Goal: Ask a question

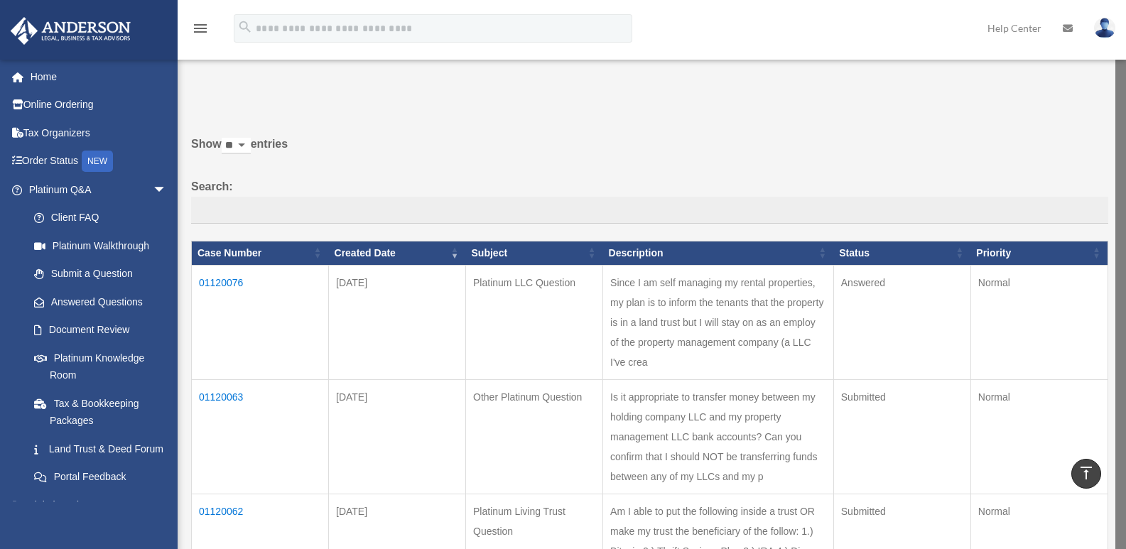
scroll to position [640, 0]
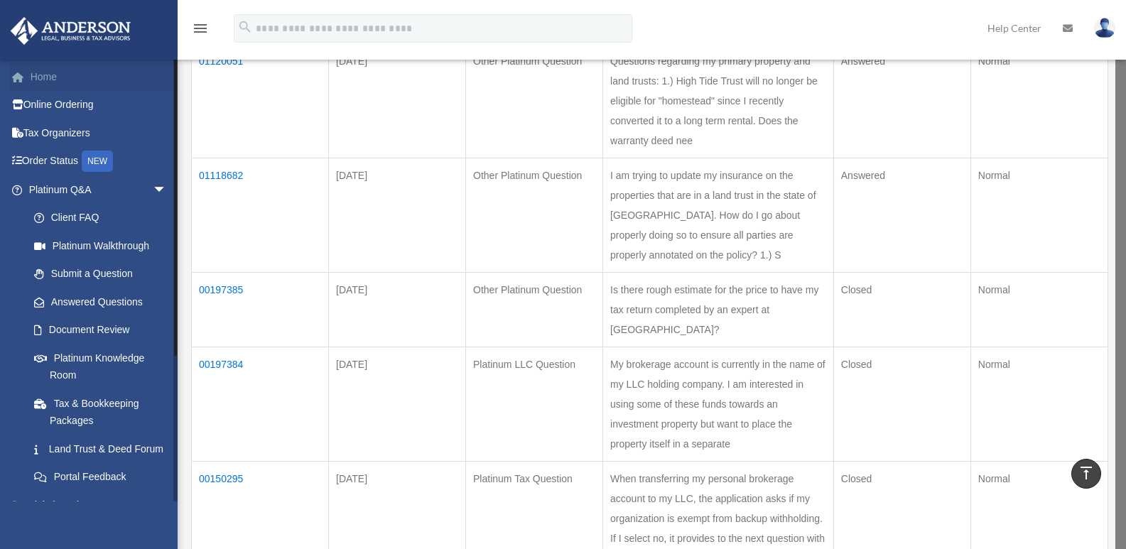
click at [48, 76] on link "Home" at bounding box center [99, 77] width 178 height 28
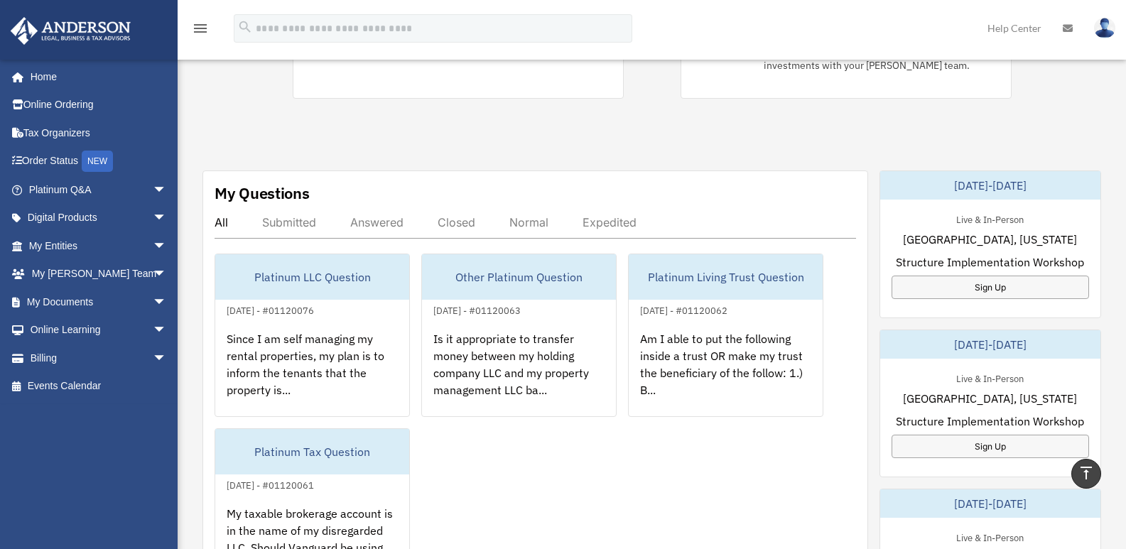
scroll to position [355, 0]
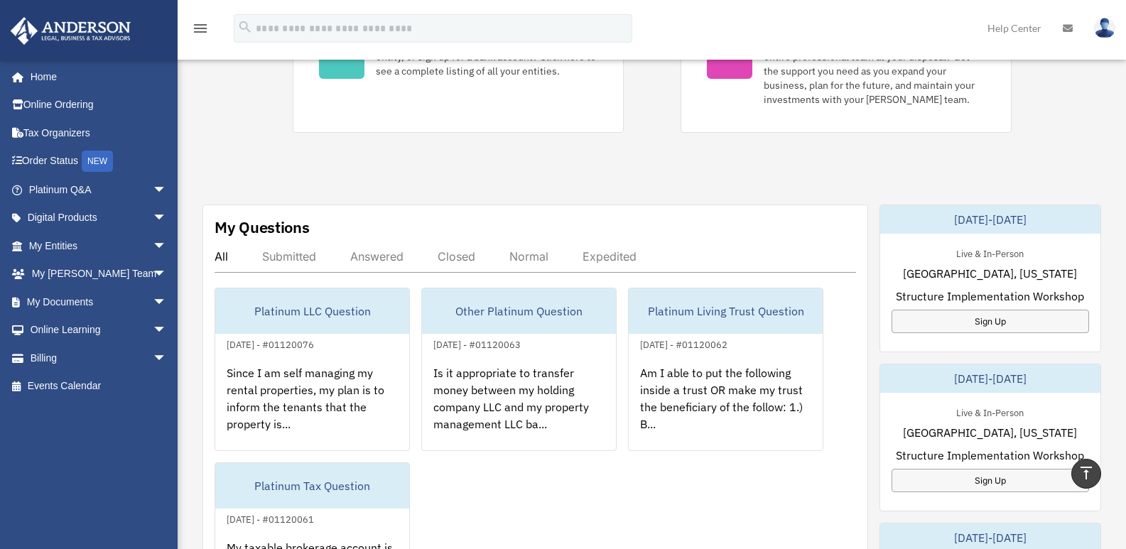
click at [386, 254] on div "Answered" at bounding box center [376, 256] width 53 height 14
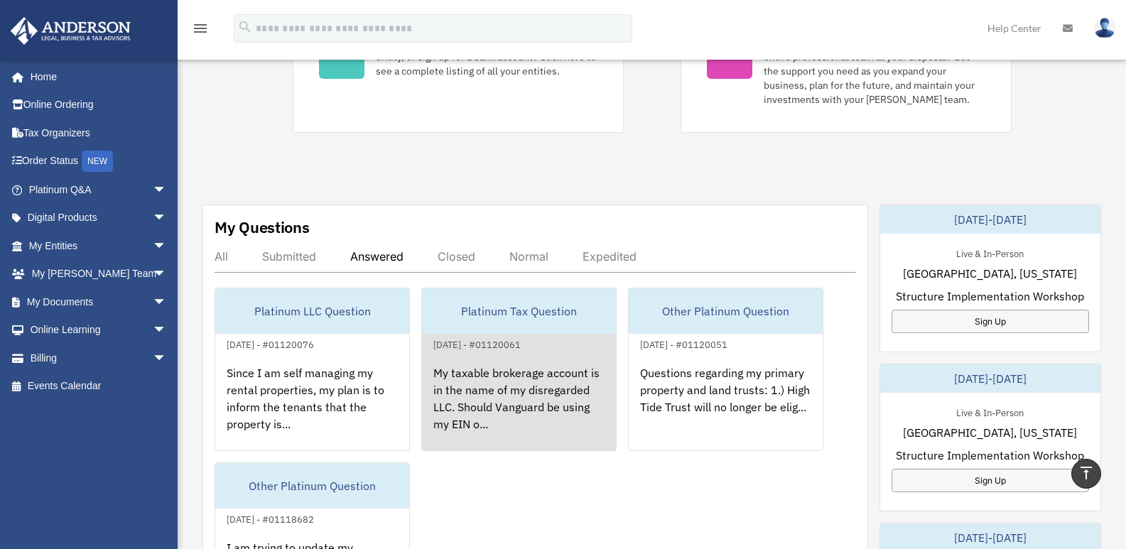
click at [498, 382] on div "My taxable brokerage account is in the name of my disregarded LLC. Should Vangu…" at bounding box center [519, 408] width 194 height 111
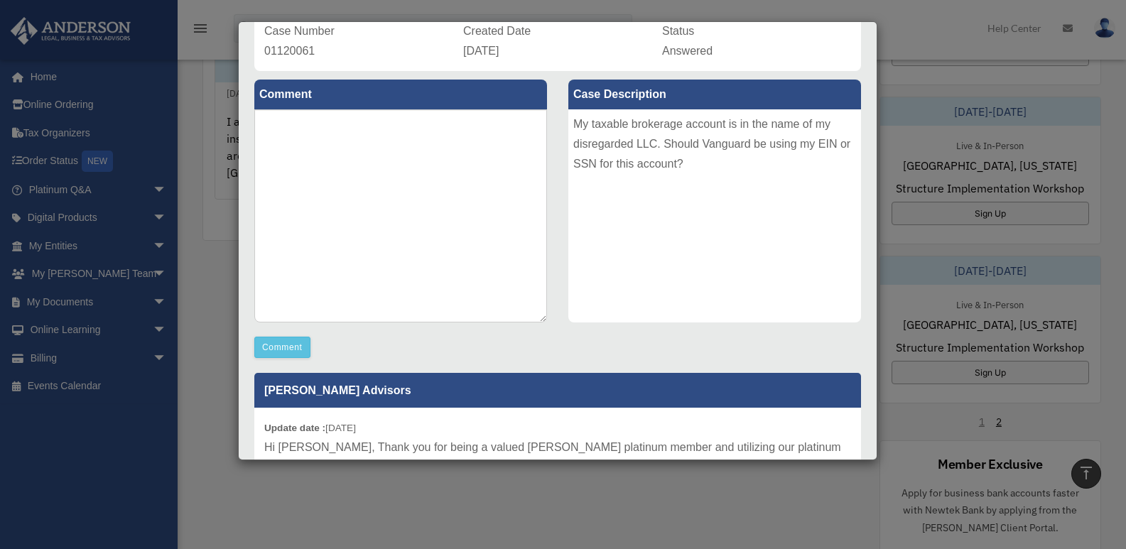
scroll to position [0, 0]
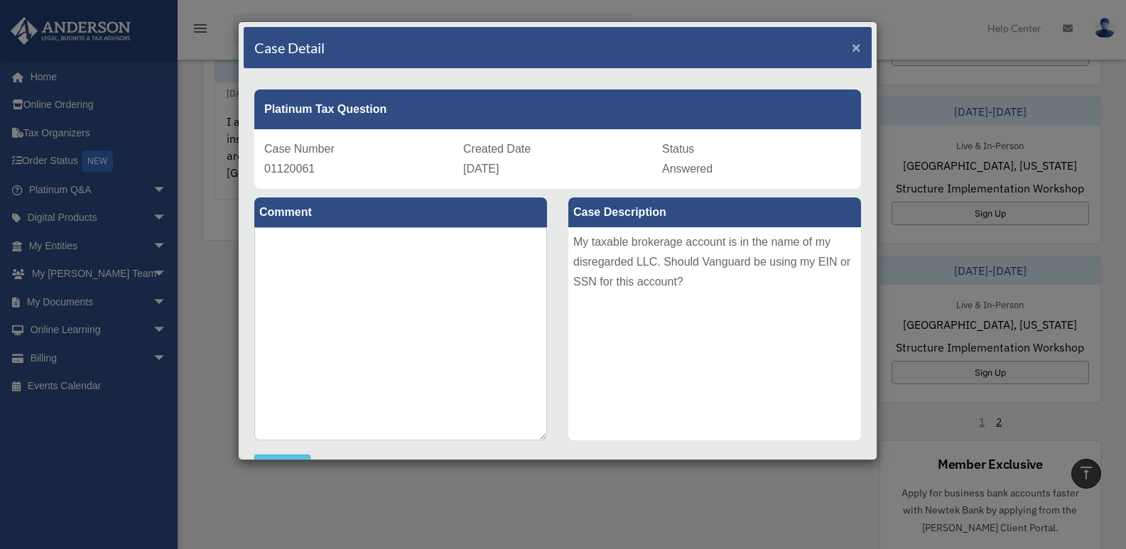
click at [852, 44] on span "×" at bounding box center [856, 47] width 9 height 16
